Goal: Transaction & Acquisition: Purchase product/service

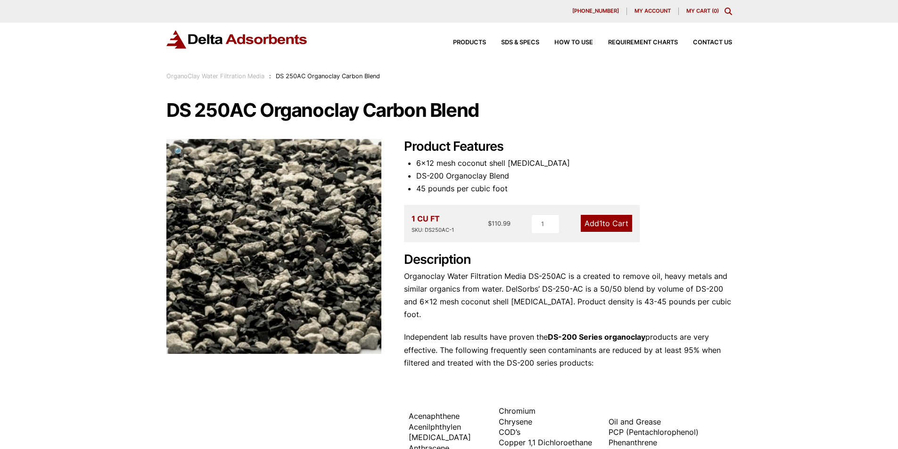
click at [675, 143] on h2 "Product Features" at bounding box center [568, 147] width 328 height 16
click at [645, 114] on h1 "DS 250AC Organoclay Carbon Blend" at bounding box center [448, 110] width 565 height 20
click at [601, 223] on link "Add 1 to Cart" at bounding box center [605, 223] width 51 height 17
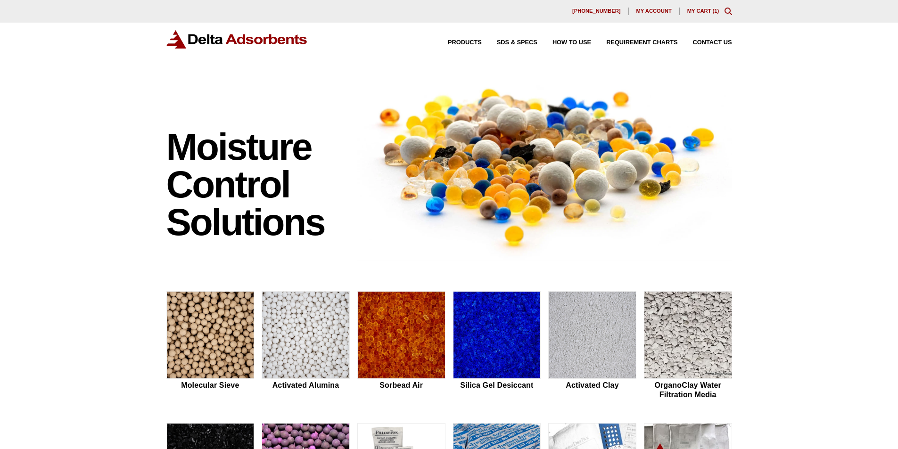
click at [706, 9] on link "My Cart ( 1 )" at bounding box center [703, 11] width 32 height 6
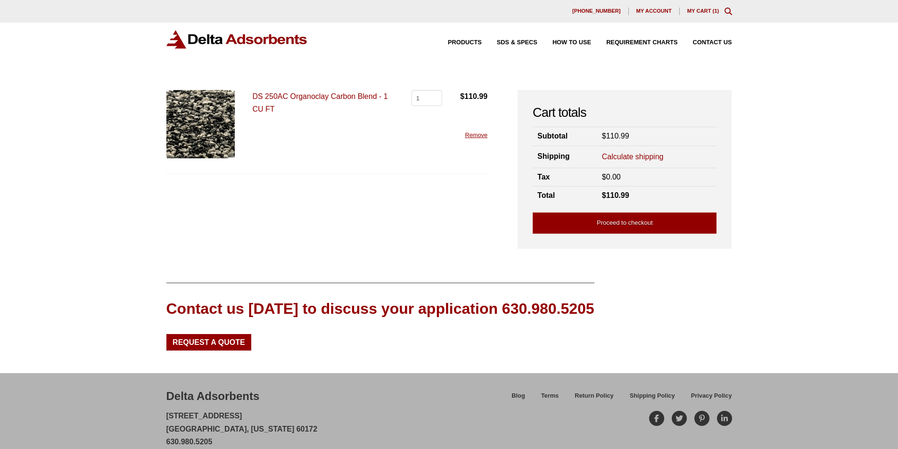
click at [626, 155] on link "Calculate shipping" at bounding box center [633, 157] width 62 height 10
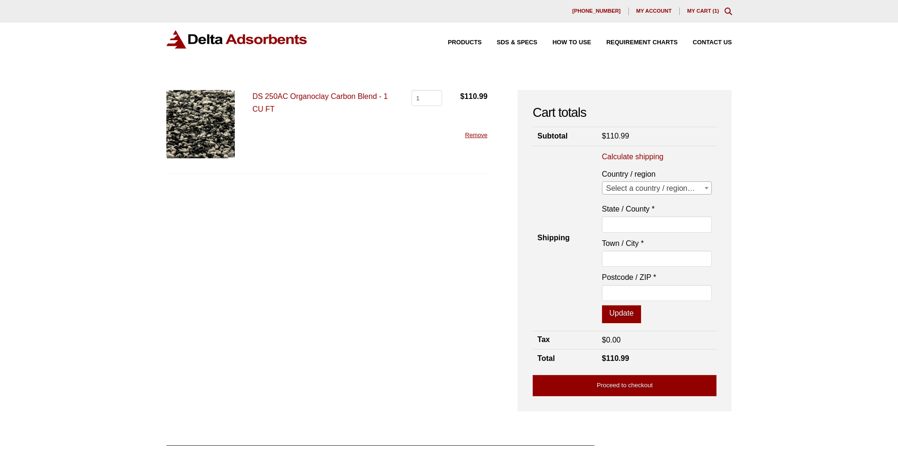
click at [705, 187] on b at bounding box center [706, 188] width 4 height 2
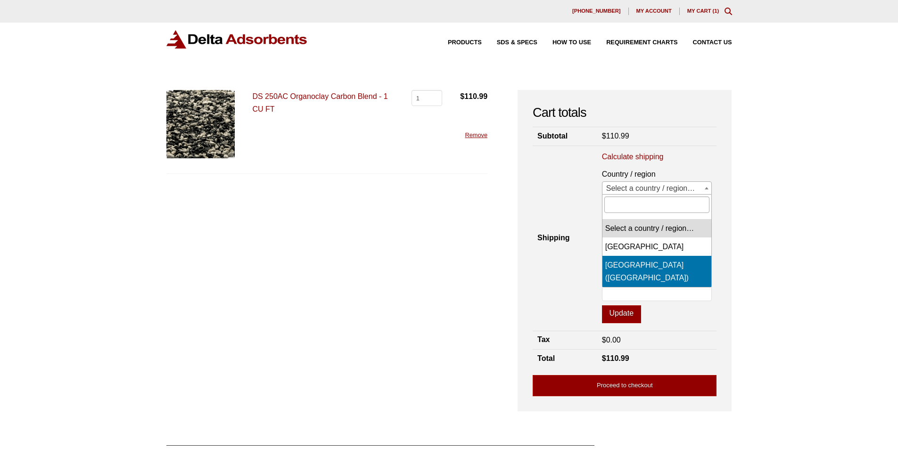
select select "US"
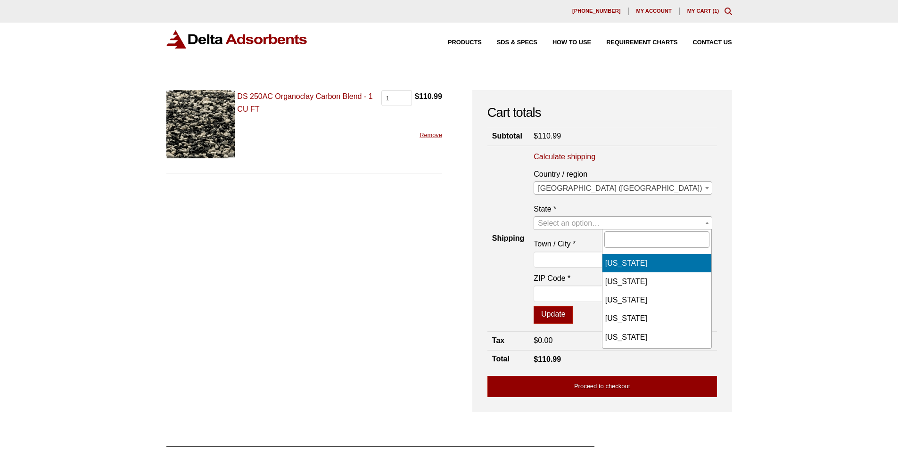
click at [706, 222] on b at bounding box center [707, 223] width 4 height 2
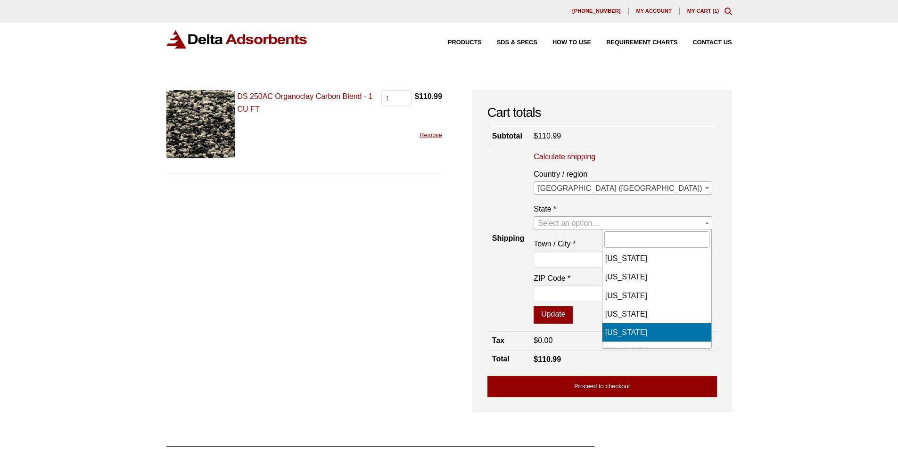
select select "TX"
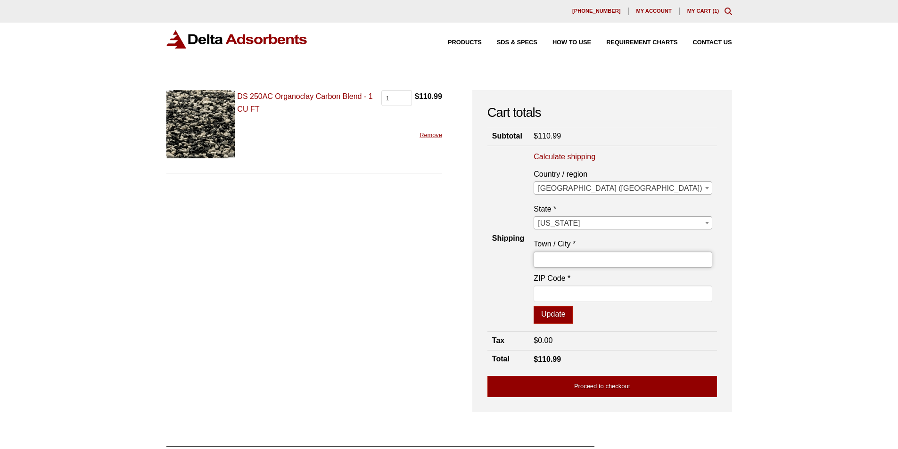
click at [615, 261] on input "Town / City *" at bounding box center [622, 260] width 178 height 16
type input "BROWNSVILLE, TX"
type input "78520"
click at [572, 316] on button "Update" at bounding box center [552, 315] width 39 height 18
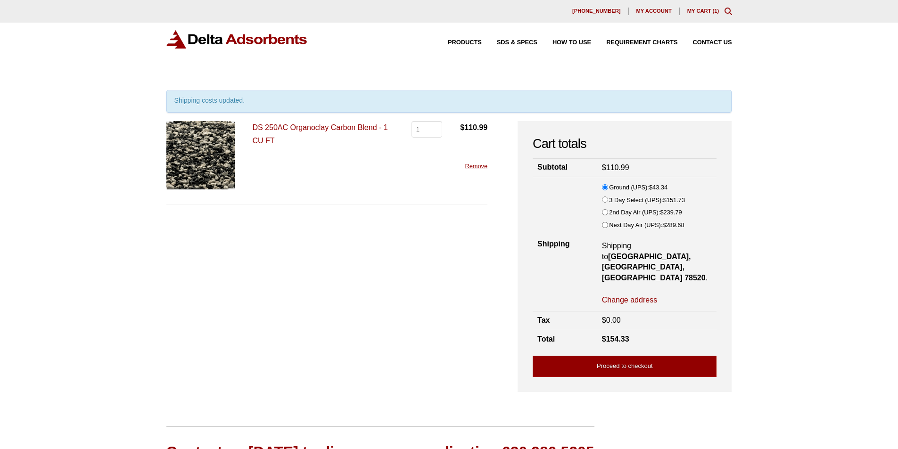
click at [605, 188] on input "Ground (UPS): $ 43.34" at bounding box center [605, 187] width 6 height 6
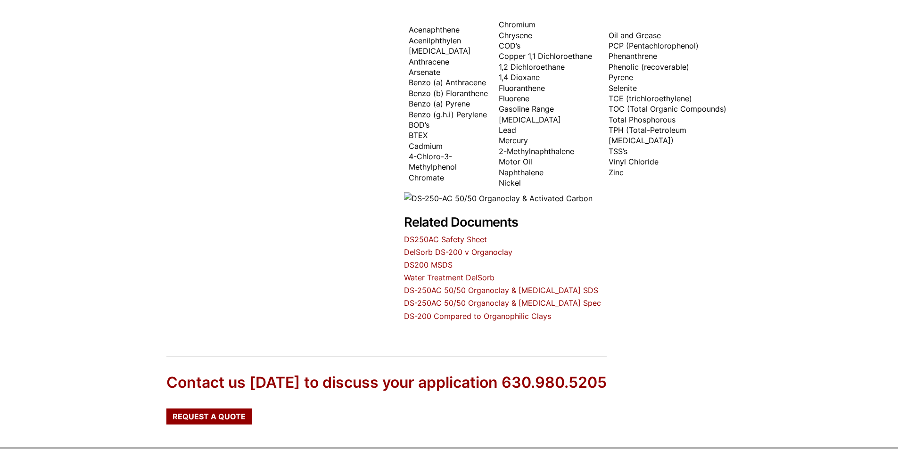
scroll to position [487, 0]
